Goal: Task Accomplishment & Management: Manage account settings

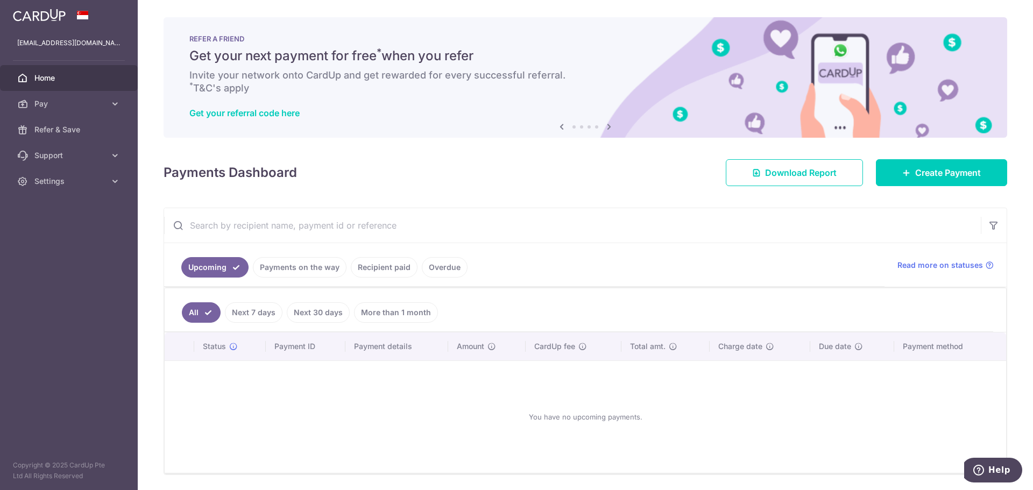
click at [433, 271] on link "Overdue" at bounding box center [445, 267] width 46 height 20
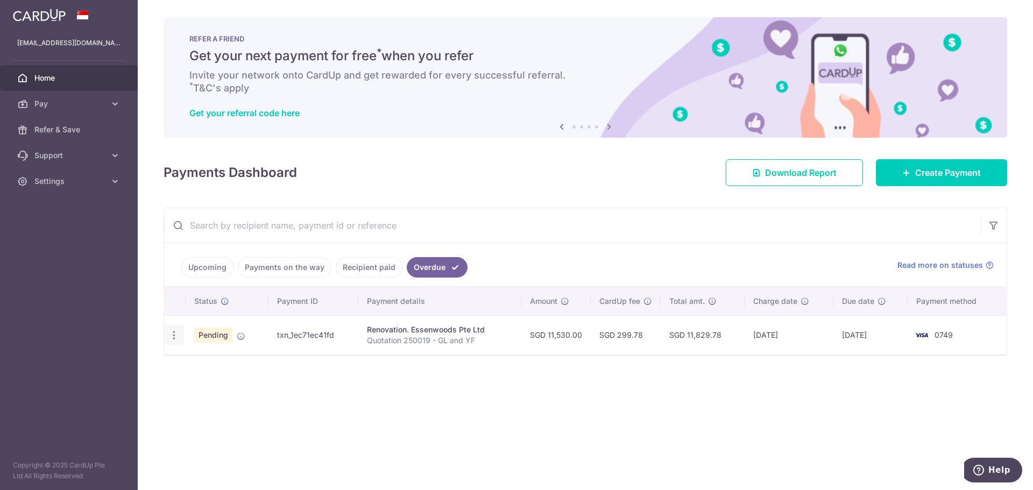
click at [175, 342] on div "Update payment Cancel payment Upload doc" at bounding box center [174, 335] width 20 height 20
click at [175, 332] on icon "button" at bounding box center [173, 335] width 11 height 11
click at [209, 364] on span "Update payment" at bounding box center [231, 364] width 73 height 13
radio input "true"
type input "11,530.00"
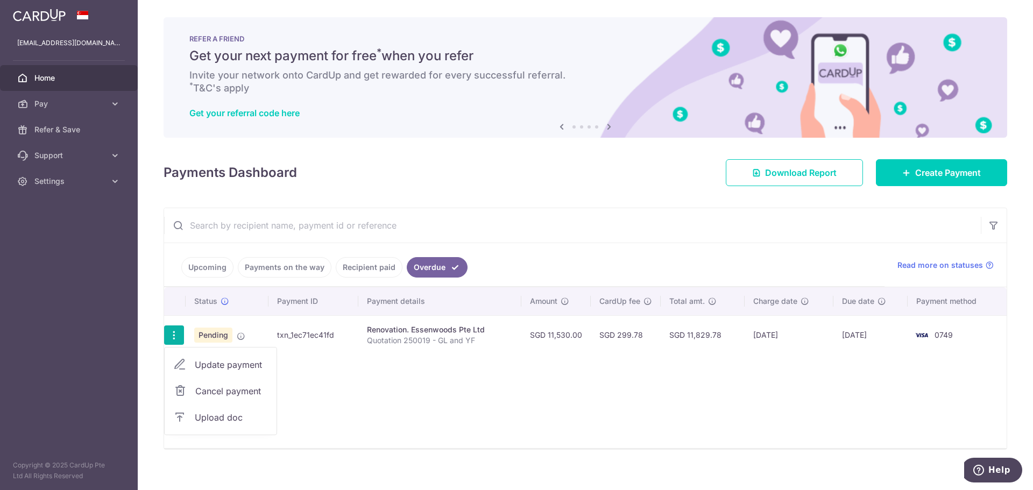
type input "[DATE]"
type input "Quotation 250019 - GL and YF"
type input "First progress payment - 10%"
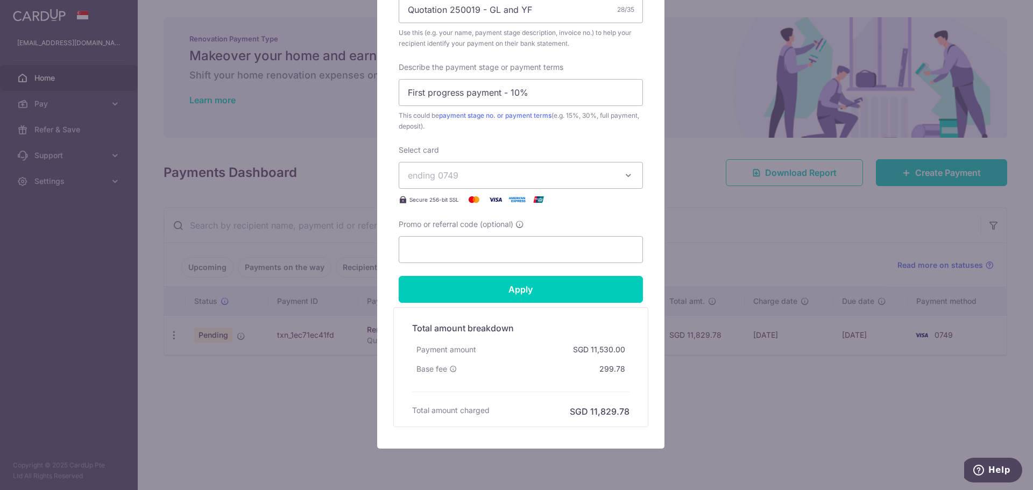
scroll to position [465, 0]
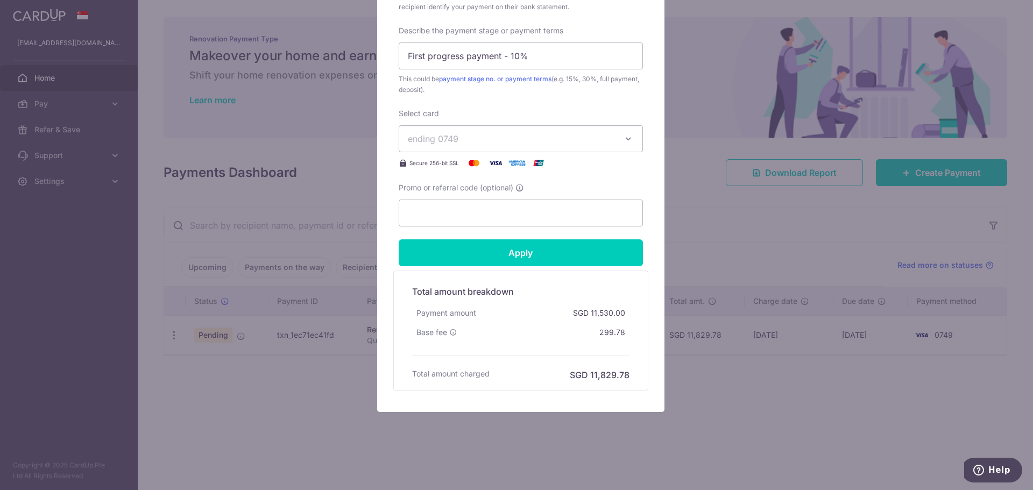
click at [296, 403] on div "Edit payment By clicking apply, you will make changes to all payments to Essenw…" at bounding box center [516, 245] width 1033 height 490
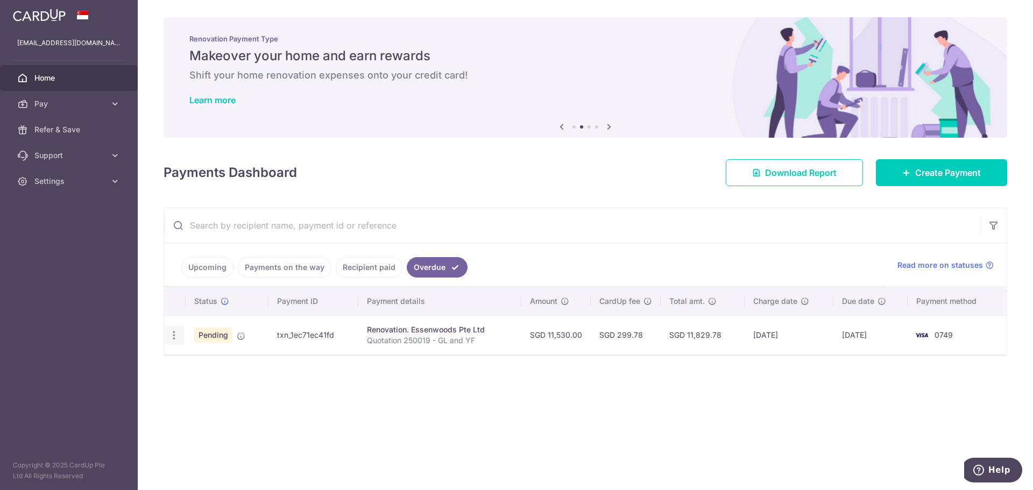
click at [174, 331] on icon "button" at bounding box center [173, 335] width 11 height 11
click at [204, 415] on span "Upload doc" at bounding box center [231, 417] width 73 height 13
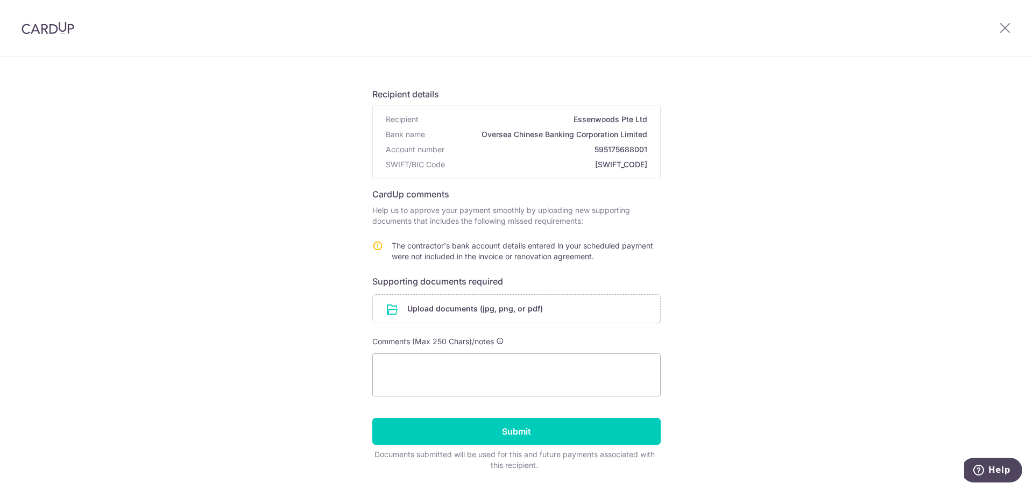
scroll to position [72, 0]
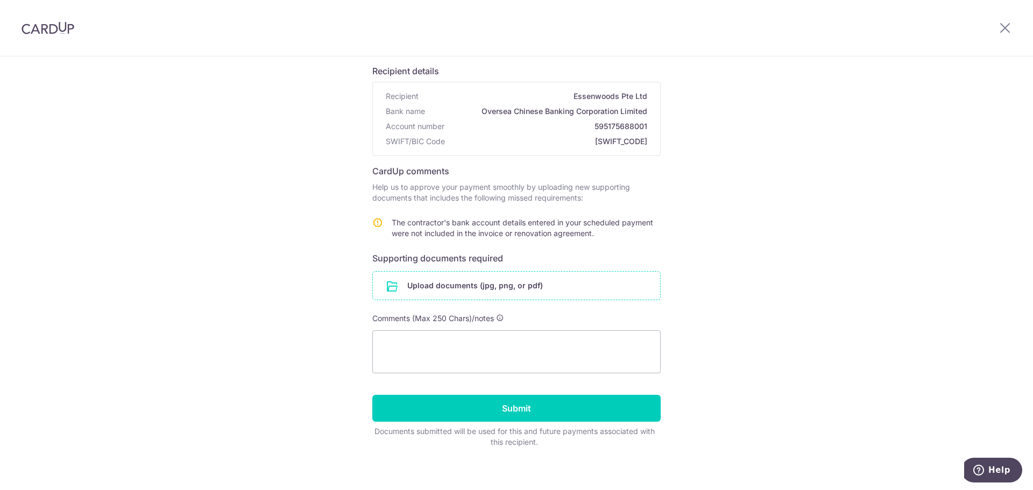
click at [499, 283] on input "file" at bounding box center [516, 286] width 287 height 28
click at [492, 288] on input "file" at bounding box center [516, 286] width 287 height 28
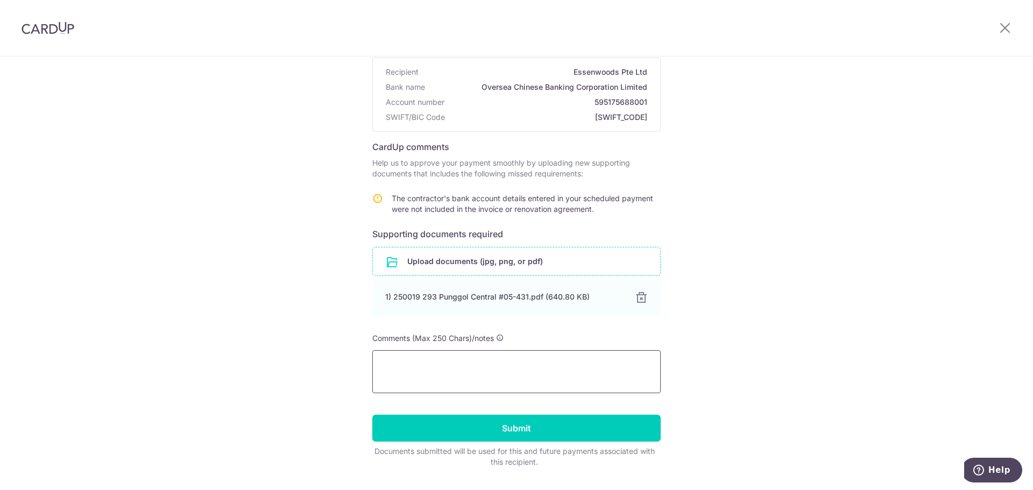
scroll to position [108, 0]
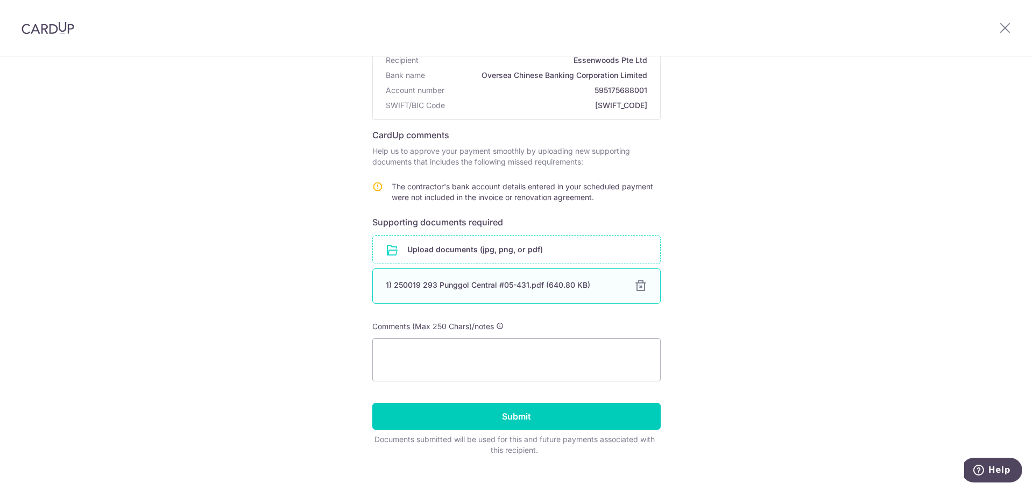
click at [539, 288] on div "1) 250019 293 Punggol Central #05-431.pdf (640.80 KB)" at bounding box center [504, 285] width 236 height 11
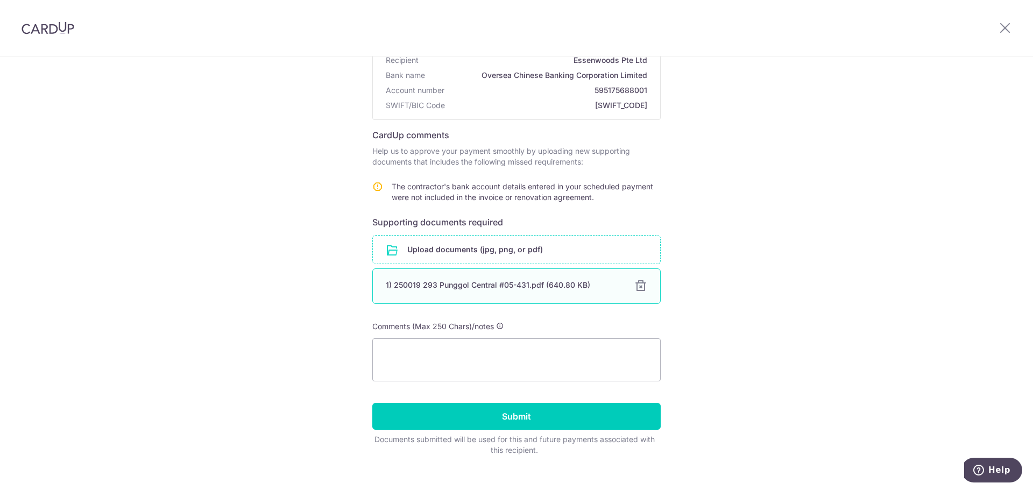
click at [641, 289] on div at bounding box center [640, 286] width 13 height 13
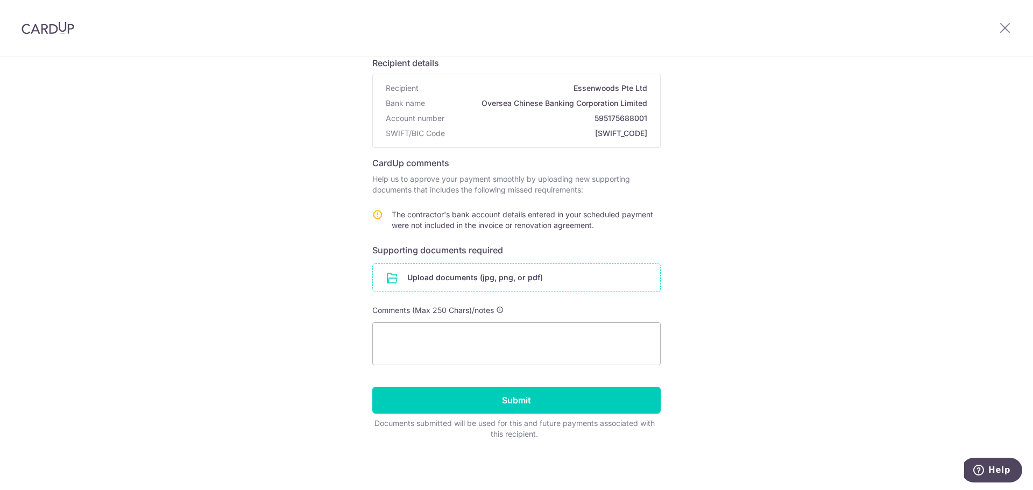
scroll to position [80, 0]
click at [476, 267] on input "file" at bounding box center [516, 278] width 287 height 28
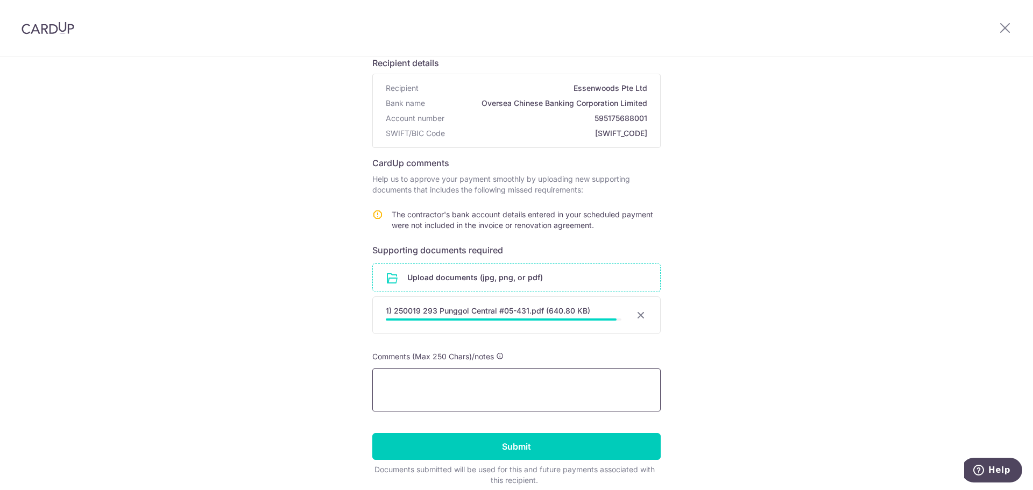
click at [532, 378] on textarea at bounding box center [516, 389] width 288 height 43
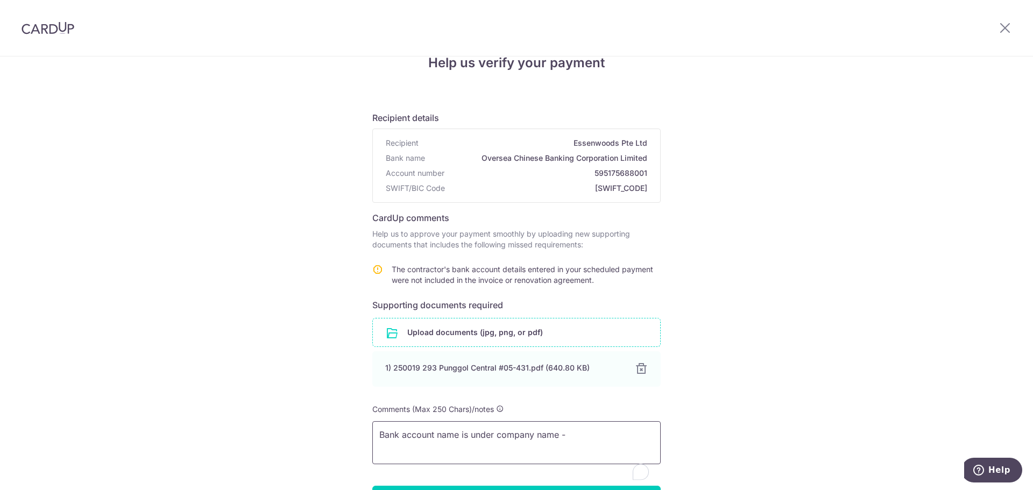
scroll to position [36, 0]
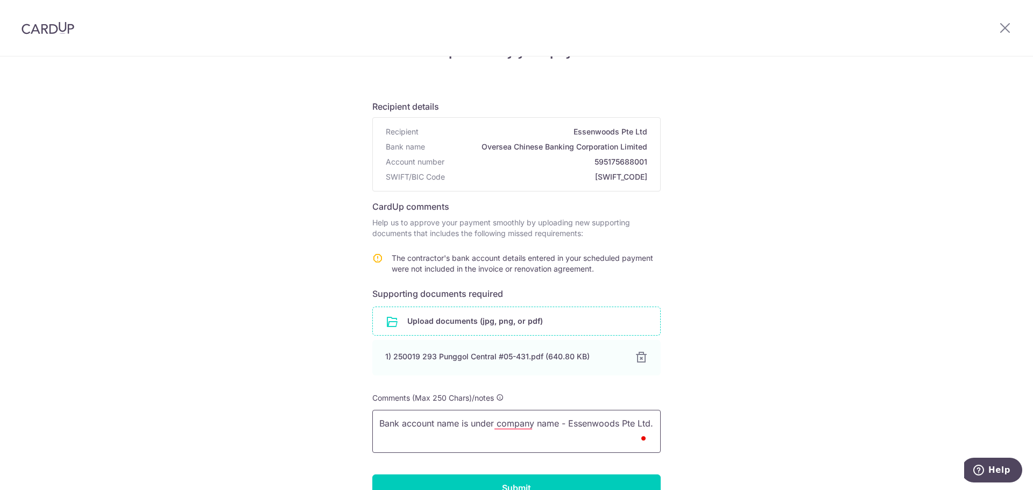
click at [377, 423] on textarea "Bank account name is under company name - Essenwoods Pte Ltd." at bounding box center [516, 431] width 288 height 43
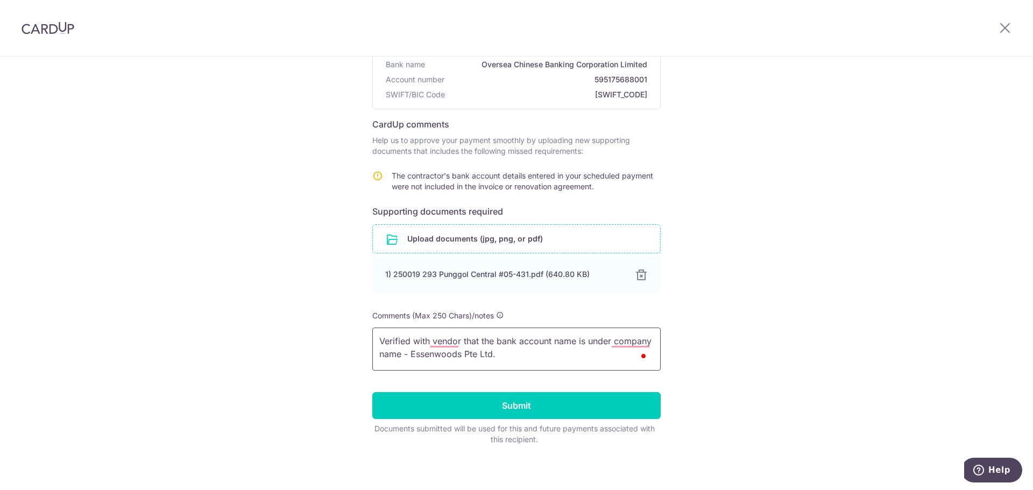
scroll to position [124, 0]
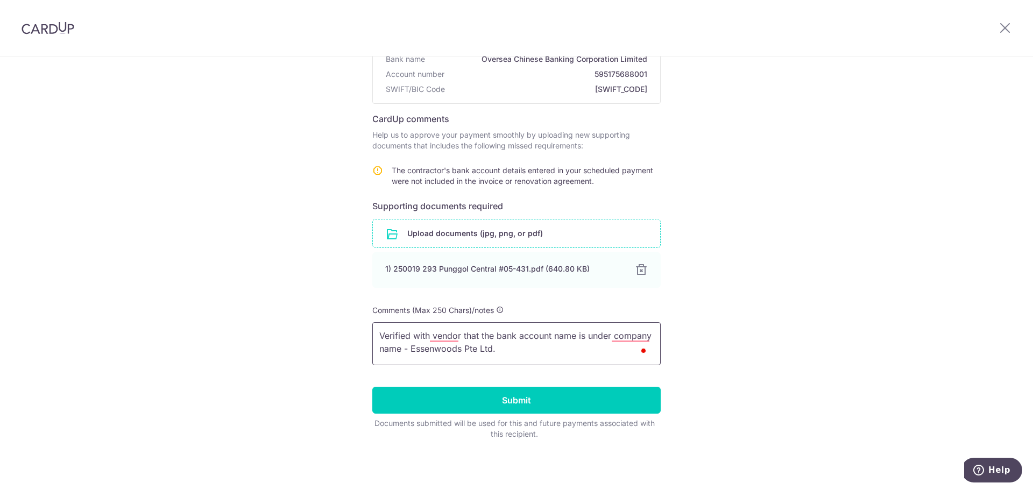
click at [525, 355] on textarea "Verified with vendor that the bank account name is under company name - Essenwo…" at bounding box center [516, 343] width 288 height 43
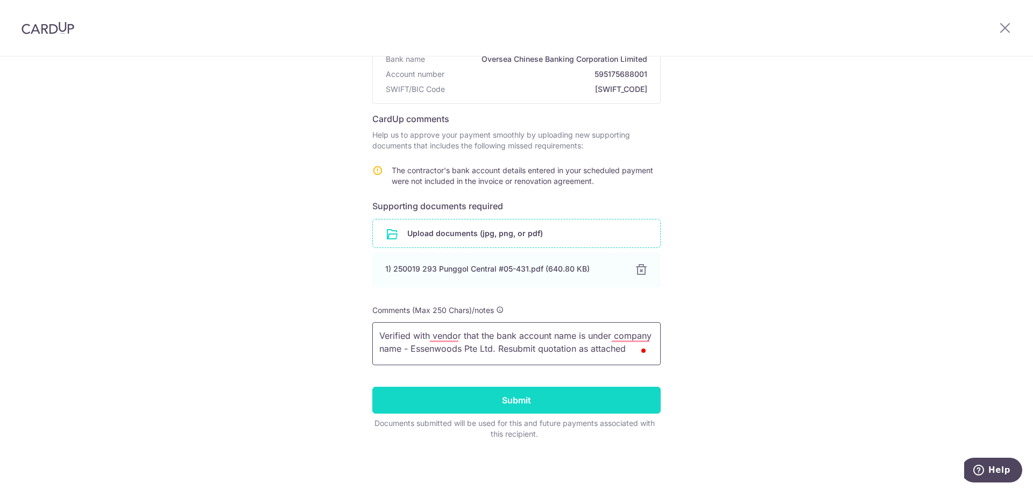
type textarea "Verified with vendor that the bank account name is under company name - Essenwo…"
click at [531, 390] on input "Submit" at bounding box center [516, 400] width 288 height 27
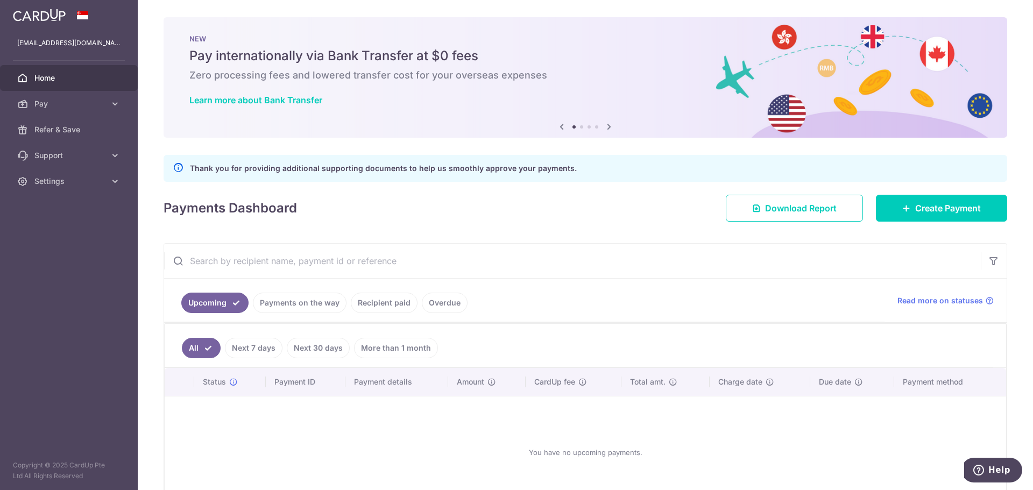
click at [445, 308] on link "Overdue" at bounding box center [445, 303] width 46 height 20
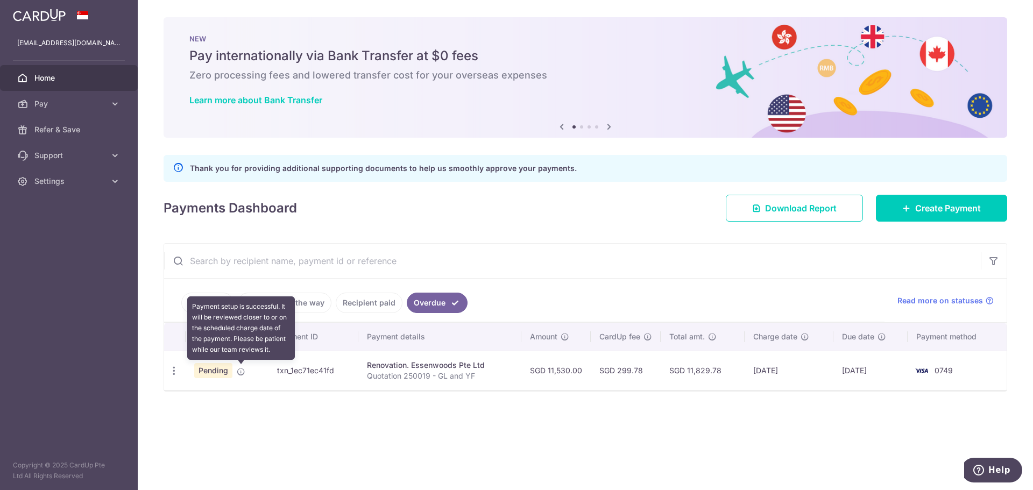
click at [239, 374] on icon at bounding box center [241, 371] width 9 height 9
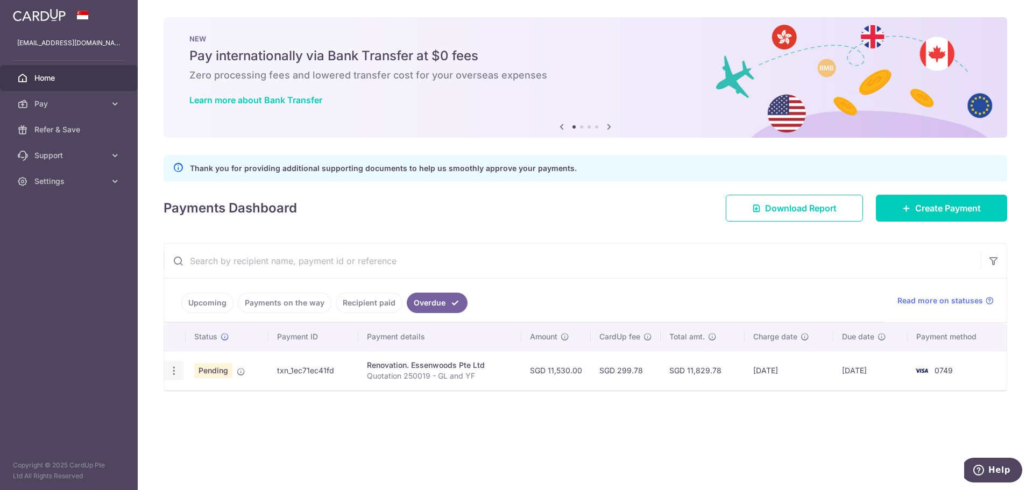
click at [180, 371] on div "Update payment Cancel payment Upload doc" at bounding box center [174, 371] width 20 height 20
click at [173, 372] on icon "button" at bounding box center [173, 370] width 11 height 11
click at [347, 424] on div "Status Payment ID Payment details Amount CardUp fee Total amt. Charge date Due …" at bounding box center [585, 403] width 842 height 161
click at [91, 155] on span "Support" at bounding box center [69, 155] width 71 height 11
click at [92, 250] on span "Settings" at bounding box center [69, 246] width 71 height 11
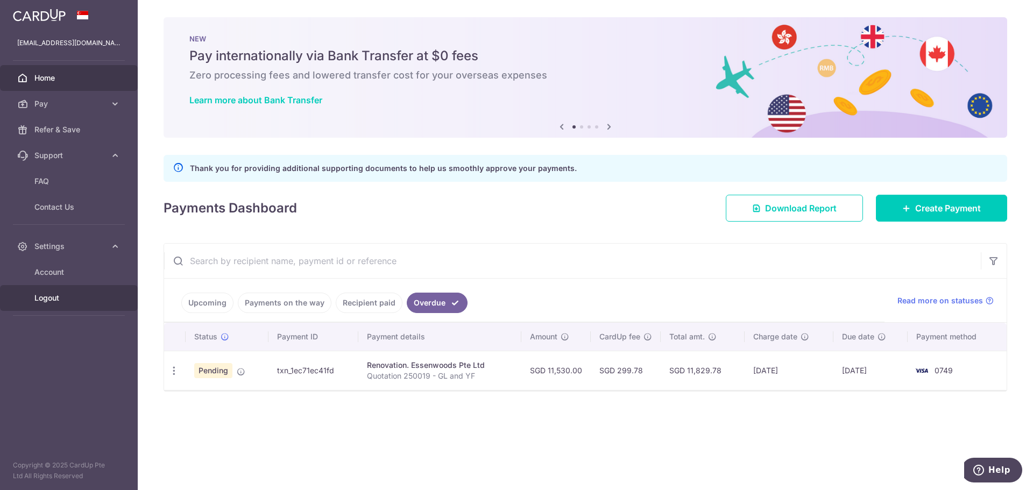
click at [73, 298] on span "Logout" at bounding box center [69, 298] width 71 height 11
